Goal: Information Seeking & Learning: Learn about a topic

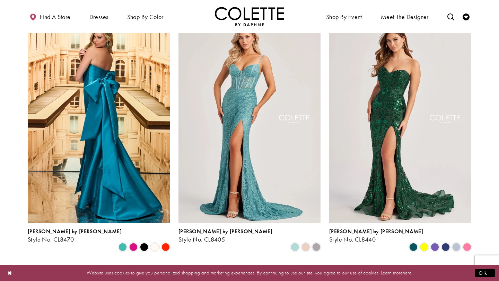
scroll to position [54, 0]
click at [453, 243] on span "Product List" at bounding box center [456, 247] width 8 height 8
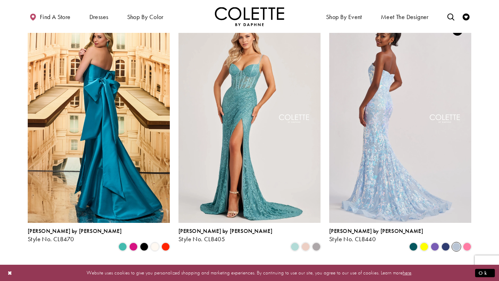
click at [408, 128] on img "Visit Colette by Daphne Style No. CL8440 Page" at bounding box center [400, 120] width 142 height 206
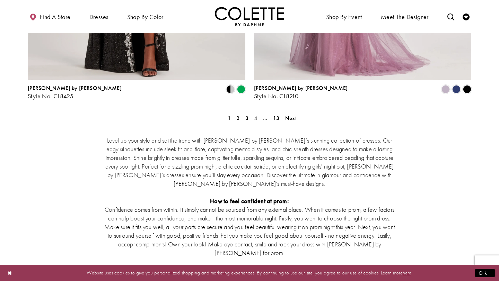
scroll to position [1330, 0]
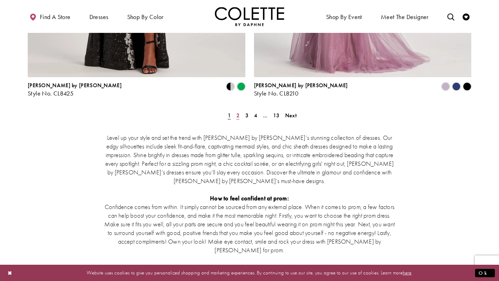
click at [238, 112] on span "2" at bounding box center [237, 115] width 3 height 7
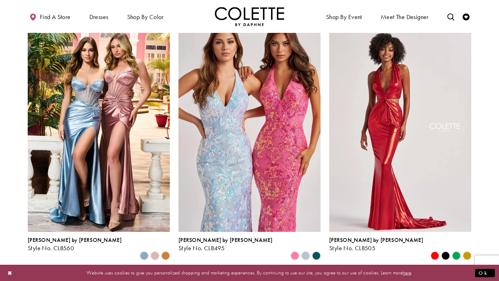
scroll to position [301, 0]
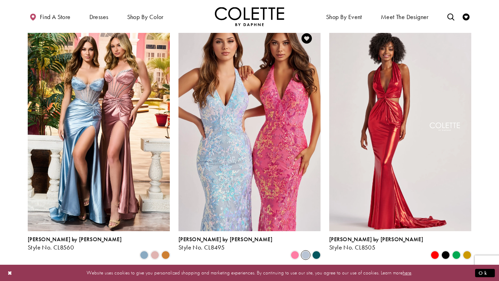
click at [306, 251] on span "Product List" at bounding box center [305, 255] width 8 height 8
click at [315, 251] on span "Product List" at bounding box center [316, 255] width 8 height 8
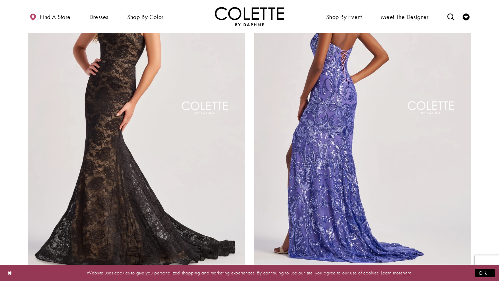
scroll to position [1149, 0]
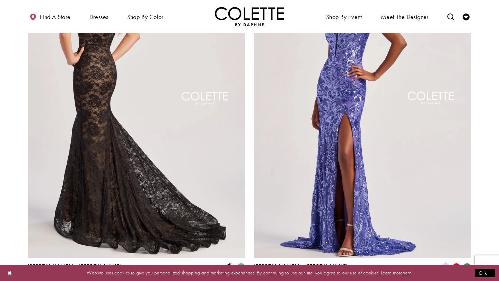
click at [184, 158] on img "Visit Colette by Daphne Style No. CL8670 Page" at bounding box center [136, 100] width 217 height 316
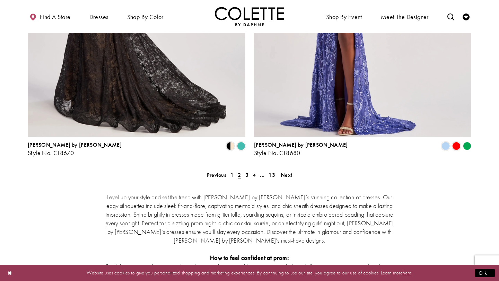
scroll to position [1170, 0]
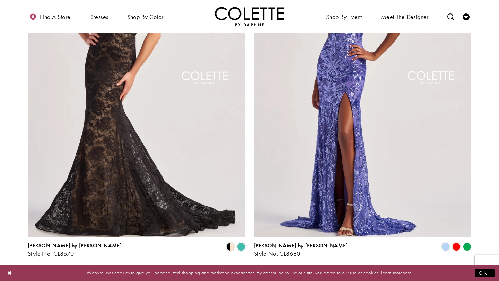
click at [245, 272] on span "3" at bounding box center [246, 275] width 3 height 7
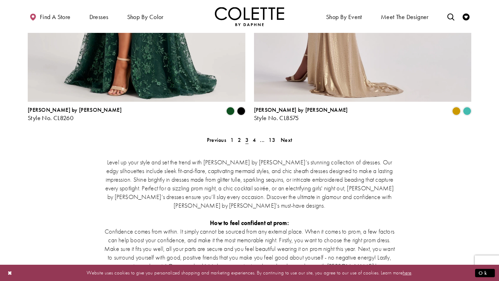
scroll to position [1306, 0]
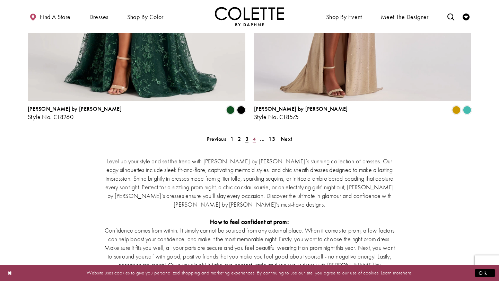
click at [254, 135] on span "4" at bounding box center [253, 138] width 3 height 7
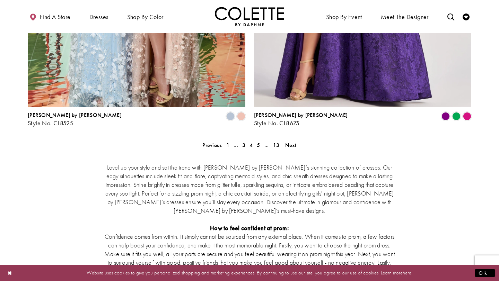
scroll to position [1301, 0]
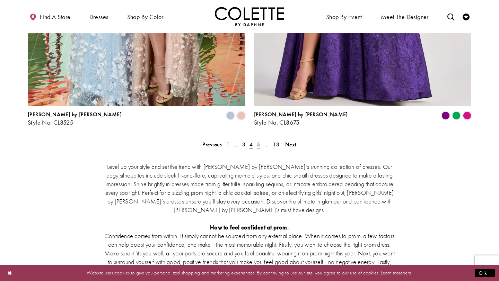
click at [260, 140] on link "5" at bounding box center [257, 145] width 7 height 10
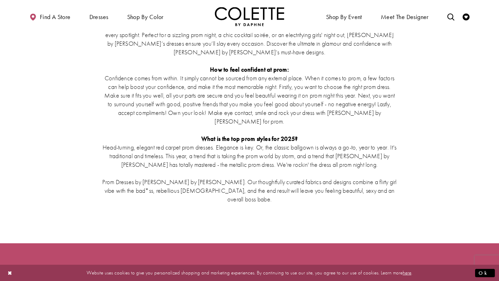
scroll to position [1523, 0]
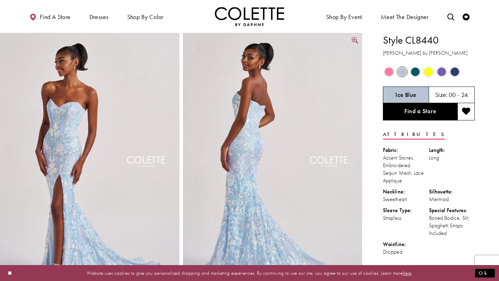
scroll to position [30, 0]
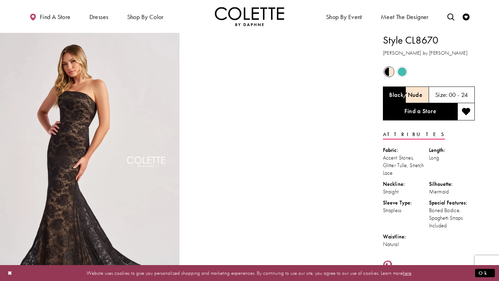
click at [421, 91] on h5 "Black/Nude" at bounding box center [405, 94] width 33 height 7
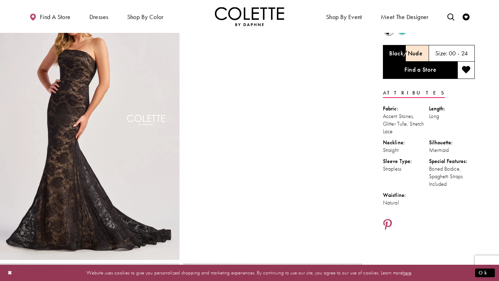
scroll to position [41, 0]
